Goal: Register for event/course

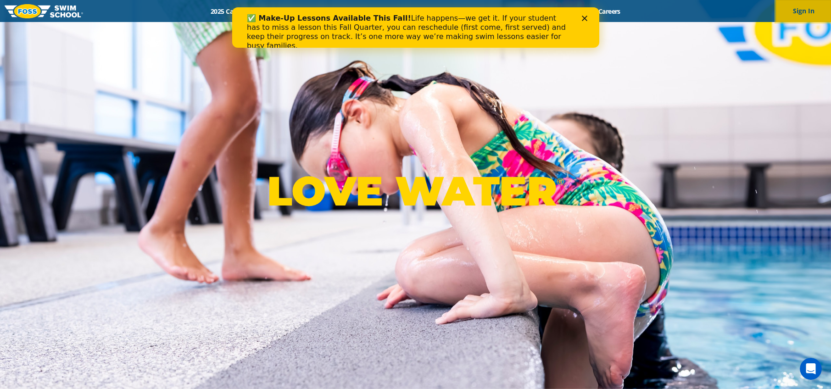
click at [801, 8] on button "Sign In" at bounding box center [803, 11] width 55 height 22
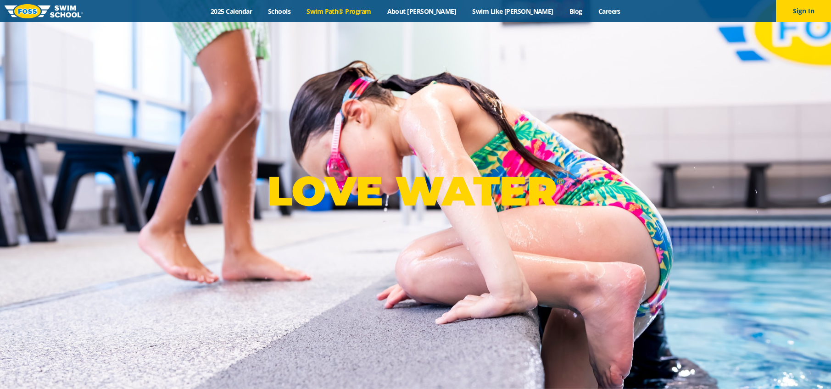
click at [371, 11] on link "Swim Path® Program" at bounding box center [339, 11] width 80 height 9
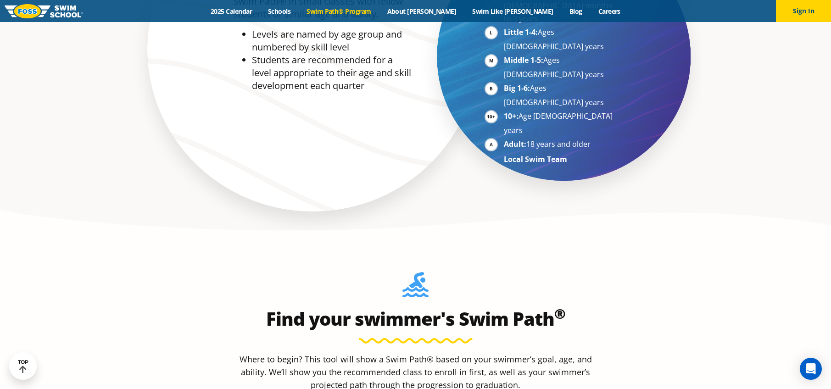
scroll to position [461, 0]
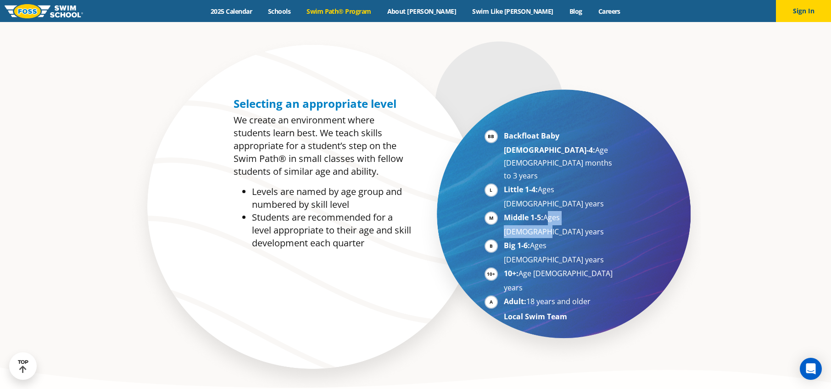
drag, startPoint x: 565, startPoint y: 179, endPoint x: 595, endPoint y: 178, distance: 30.3
click at [595, 211] on li "Middle 1-5: Ages 5-7 years" at bounding box center [560, 224] width 112 height 27
drag, startPoint x: 333, startPoint y: 193, endPoint x: 395, endPoint y: 195, distance: 62.0
click at [395, 195] on li "Levels are named by age group and numbered by skill level" at bounding box center [331, 198] width 159 height 26
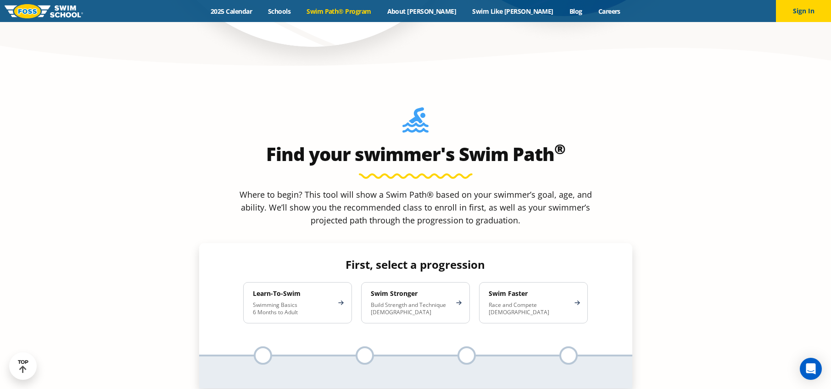
scroll to position [785, 0]
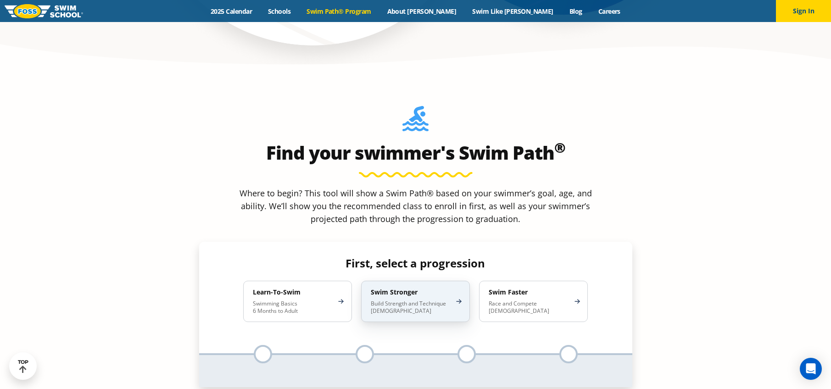
click at [394, 300] on p "Build Strength and Technique 5-13 Years Old" at bounding box center [411, 307] width 80 height 15
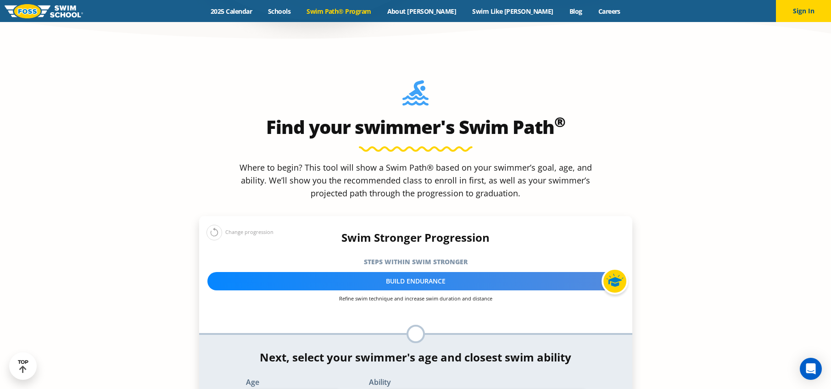
scroll to position [933, 0]
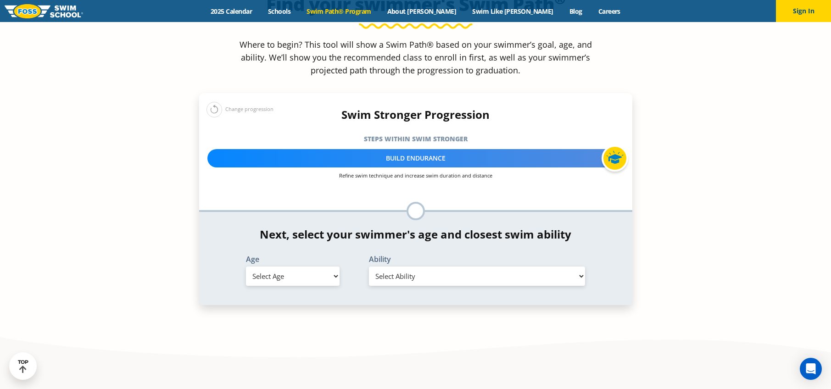
click at [307, 266] on select "Select Age 6 months - 1 year 1 year 2 years 3 years 4 years 5 years 6 years 7 y…" at bounding box center [293, 275] width 94 height 19
select select "9-years"
click at [382, 266] on select "Select Ability First in-water experience When in the water, reliant on a life j…" at bounding box center [477, 275] width 216 height 19
select select "9-years-swims-front-crawl-and-backstroke-for-25-ft-with-a-flip-from-stomach-to-…"
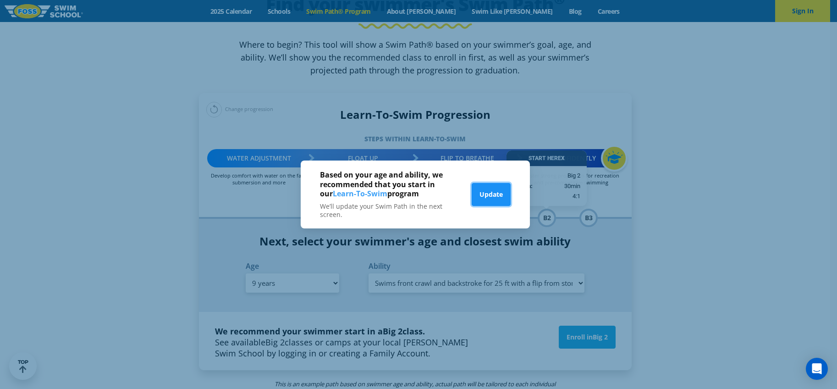
click at [483, 195] on button "Update" at bounding box center [491, 194] width 39 height 23
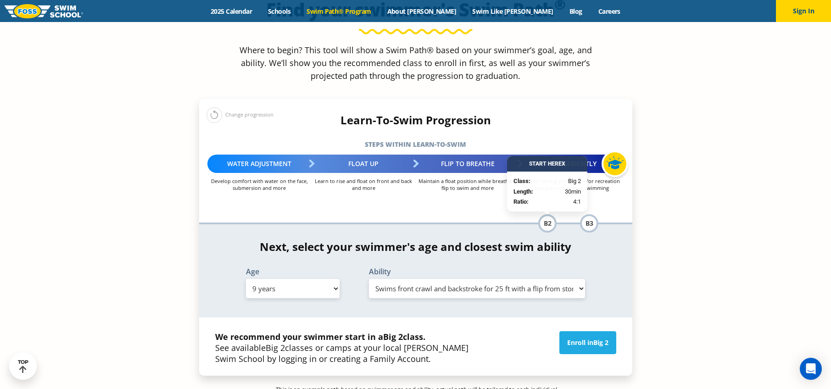
scroll to position [927, 0]
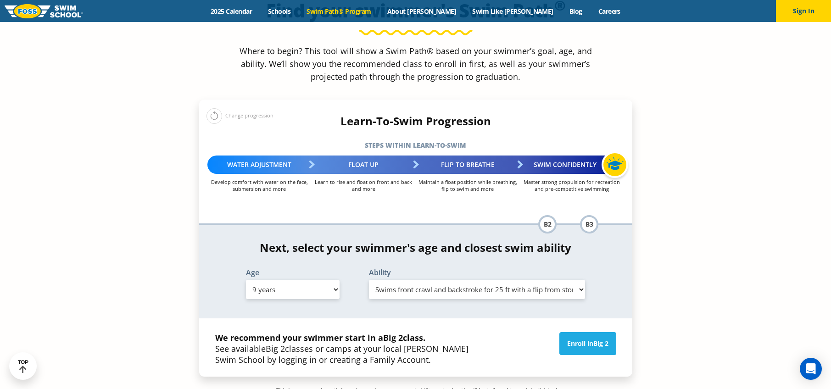
drag, startPoint x: 264, startPoint y: 276, endPoint x: 350, endPoint y: 278, distance: 86.3
click at [330, 332] on p "We recommend your swimmer start in a Big 2 class. See available Big 2 classes o…" at bounding box center [347, 348] width 264 height 33
click at [361, 332] on p "We recommend your swimmer start in a Big 2 class. See available Big 2 classes o…" at bounding box center [347, 348] width 264 height 33
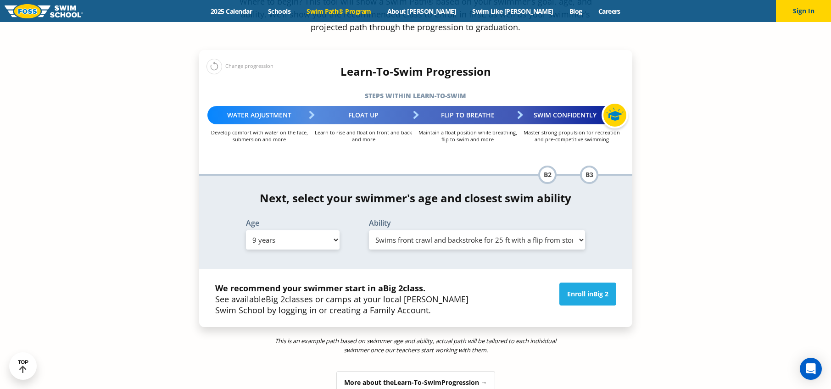
scroll to position [1014, 0]
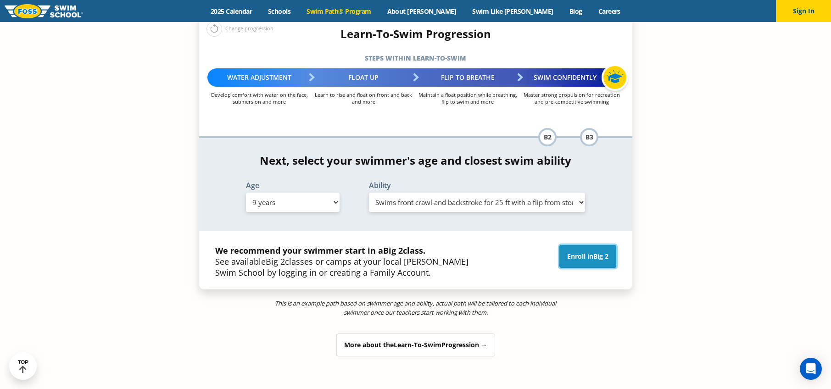
click at [569, 245] on link "Enroll in Big 2" at bounding box center [587, 256] width 57 height 23
